Goal: Book appointment/travel/reservation

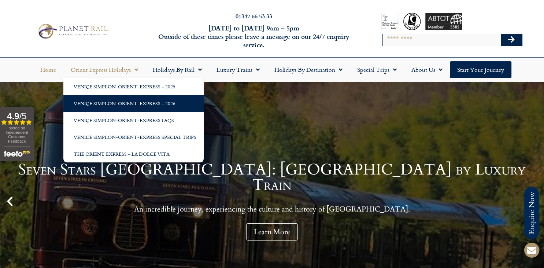
click at [152, 106] on link "Venice Simplon-Orient-Express – 2026" at bounding box center [133, 103] width 140 height 17
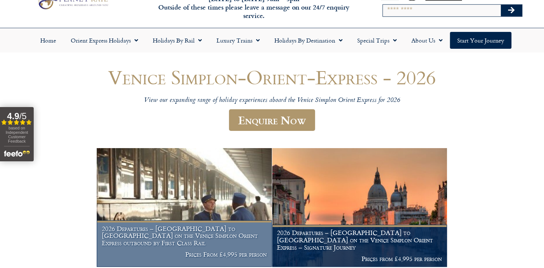
scroll to position [116, 0]
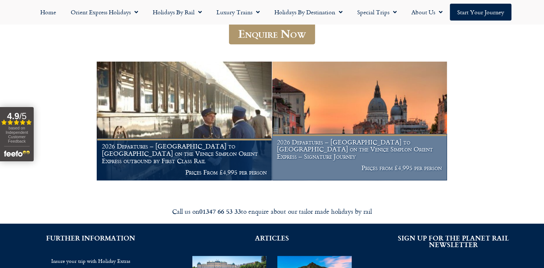
click at [368, 150] on h1 "2026 Departures – [GEOGRAPHIC_DATA] to [GEOGRAPHIC_DATA] on the Venice Simplon …" at bounding box center [359, 150] width 165 height 22
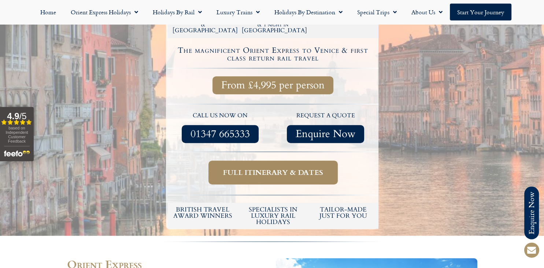
scroll to position [309, 0]
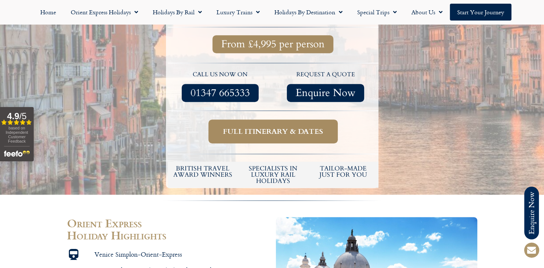
click at [294, 127] on span "Full itinerary & dates" at bounding box center [273, 131] width 100 height 9
click at [266, 127] on span "Full itinerary & dates" at bounding box center [273, 131] width 100 height 9
